Goal: Transaction & Acquisition: Purchase product/service

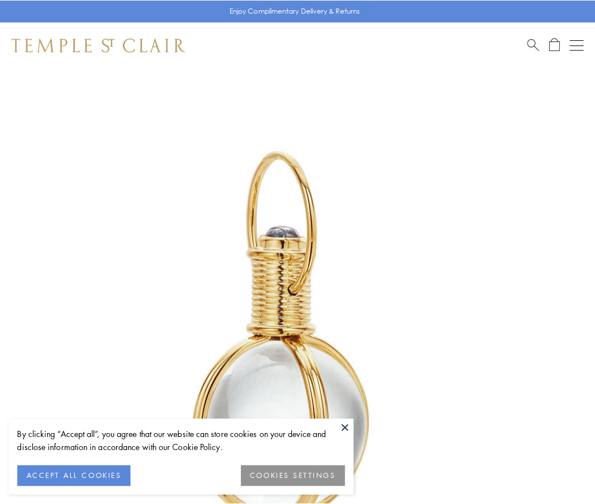
scroll to position [296, 0]
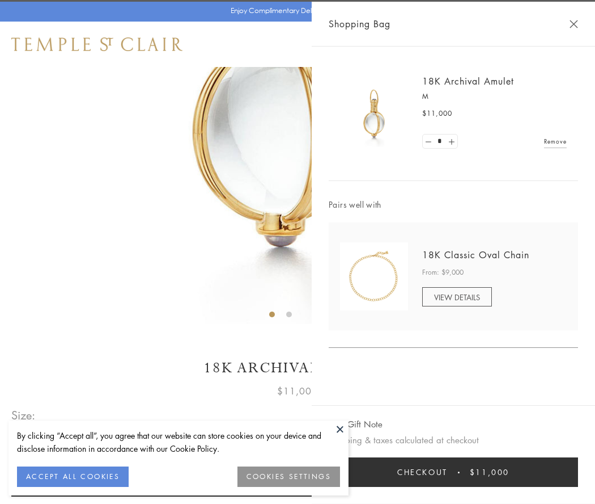
click at [454, 472] on button "Checkout $11,000" at bounding box center [453, 471] width 249 height 29
